Goal: Task Accomplishment & Management: Manage account settings

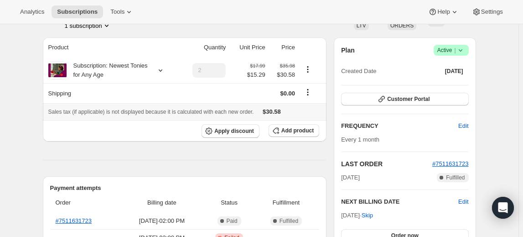
scroll to position [124, 0]
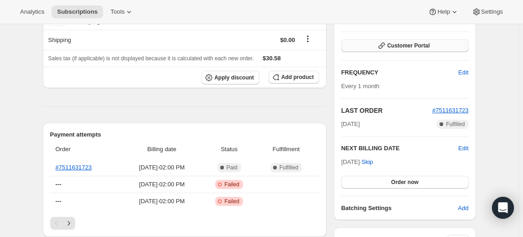
click at [394, 44] on span "Customer Portal" at bounding box center [408, 45] width 42 height 7
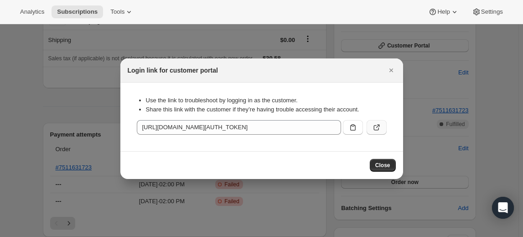
click at [379, 126] on icon ":rc1:" at bounding box center [378, 126] width 4 height 4
click at [393, 71] on icon "Close" at bounding box center [391, 70] width 9 height 9
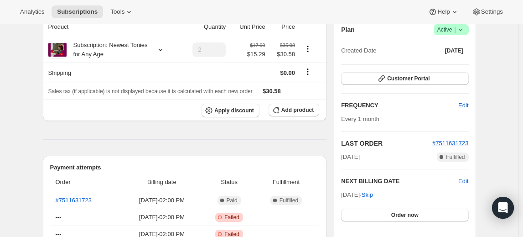
scroll to position [41, 0]
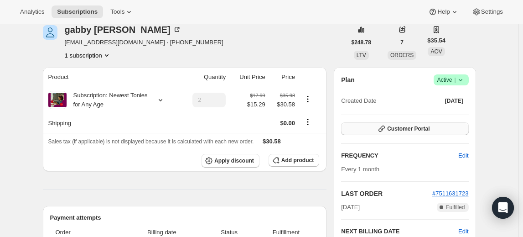
click at [421, 126] on span "Customer Portal" at bounding box center [408, 128] width 42 height 7
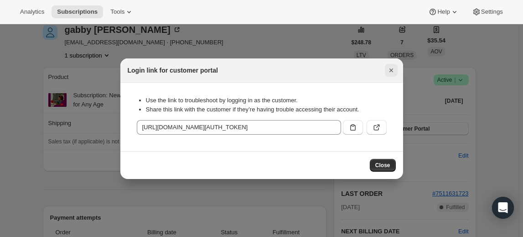
click at [392, 70] on icon "Close" at bounding box center [391, 70] width 9 height 9
